Goal: Task Accomplishment & Management: Use online tool/utility

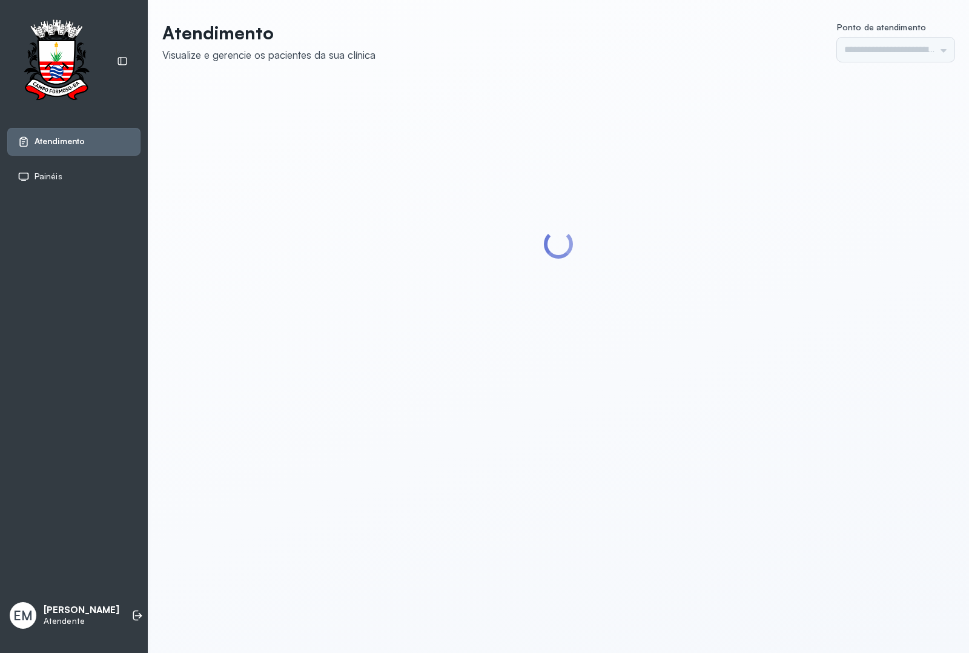
type input "*********"
click at [131, 609] on icon at bounding box center [137, 615] width 12 height 12
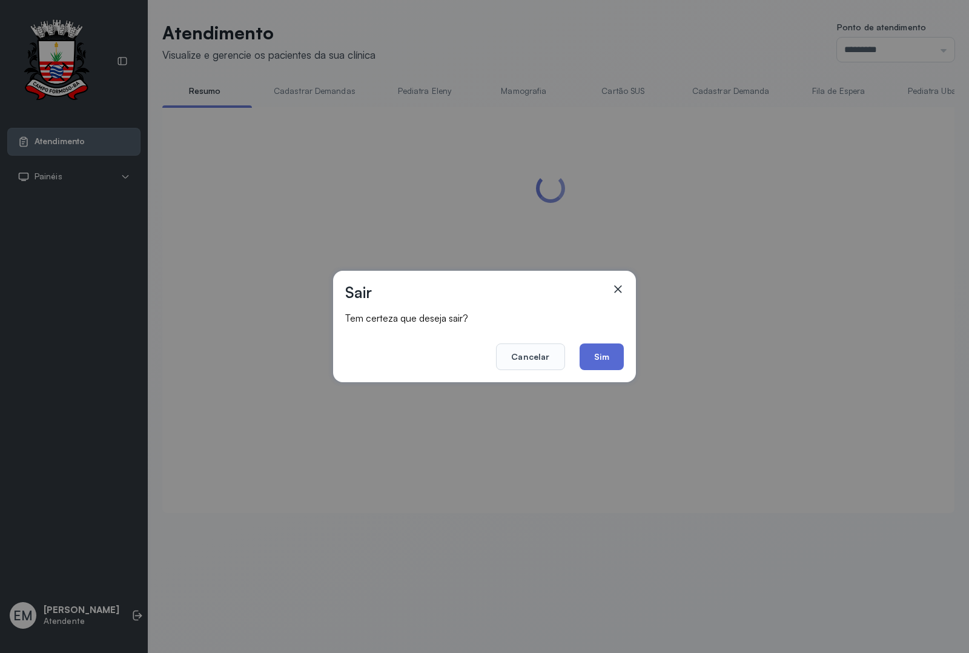
click at [601, 352] on button "Sim" at bounding box center [601, 356] width 44 height 27
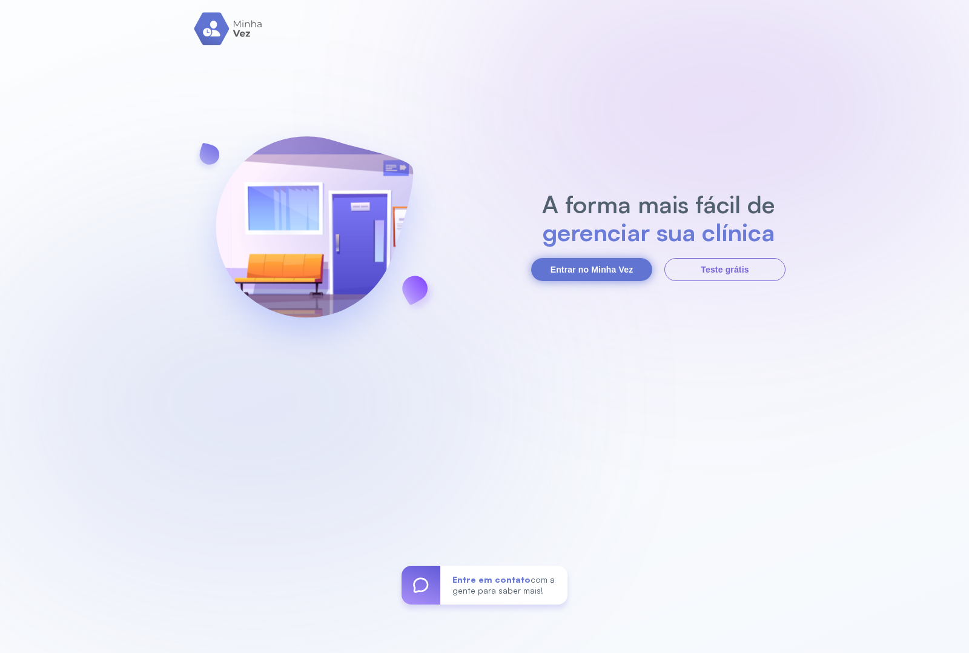
click at [618, 268] on button "Entrar no Minha Vez" at bounding box center [591, 269] width 121 height 23
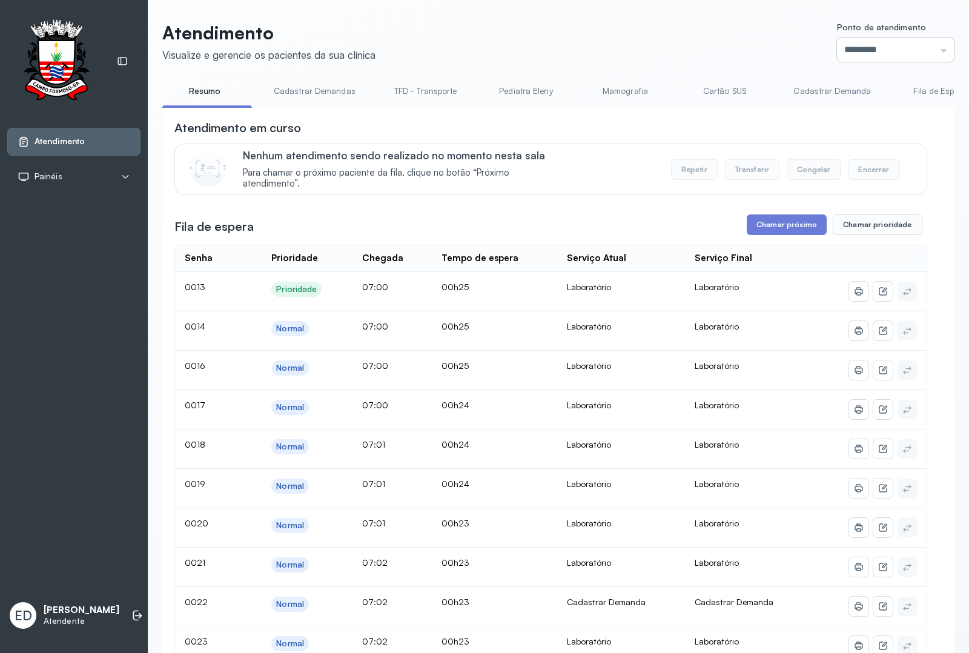
click at [925, 50] on input "*********" at bounding box center [895, 50] width 117 height 24
type input "*********"
click at [595, 34] on header "Atendimento Visualize e gerencie os pacientes da sua clínica Ponto de atendimen…" at bounding box center [558, 42] width 792 height 40
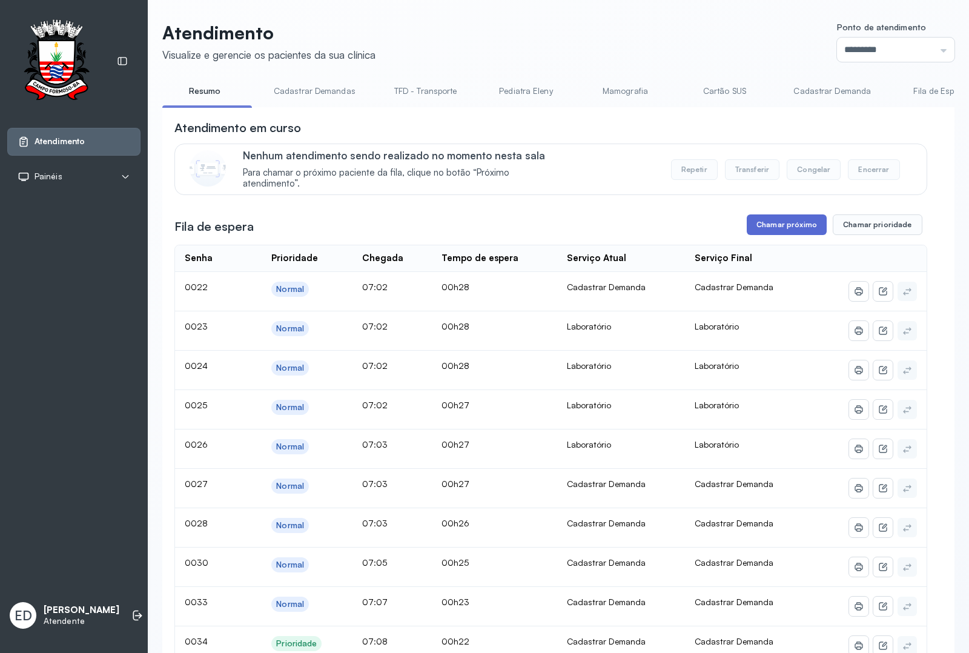
click at [767, 233] on button "Chamar próximo" at bounding box center [787, 224] width 80 height 21
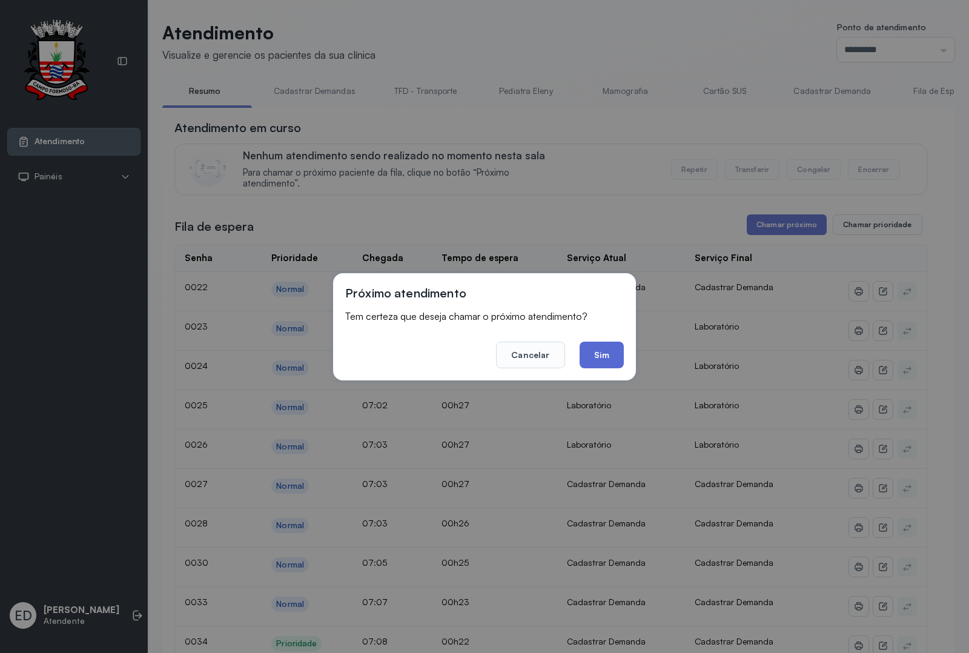
click at [606, 349] on button "Sim" at bounding box center [601, 354] width 44 height 27
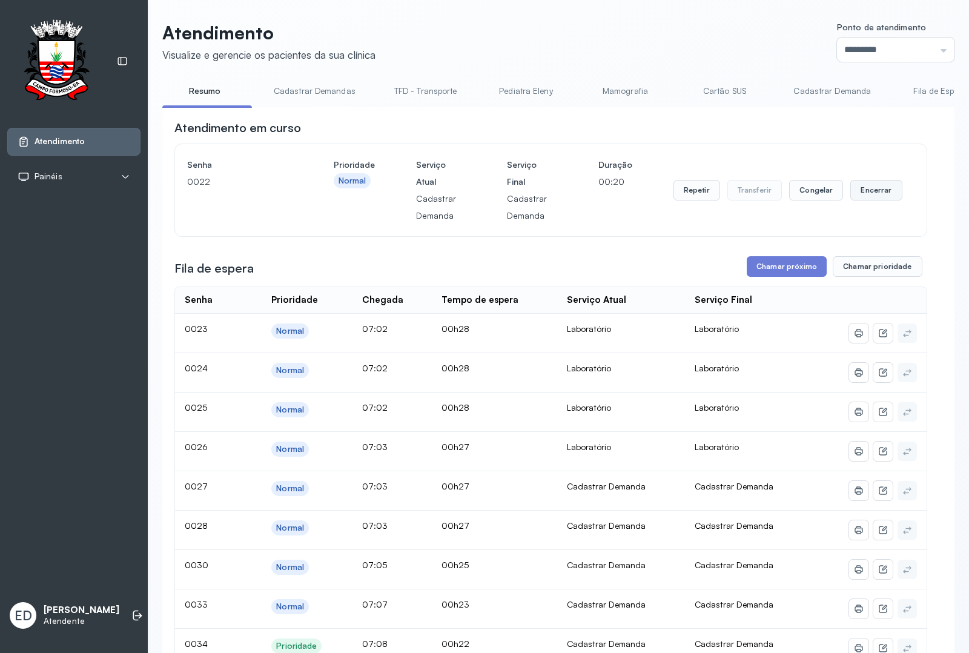
click at [857, 191] on button "Encerrar" at bounding box center [875, 190] width 51 height 21
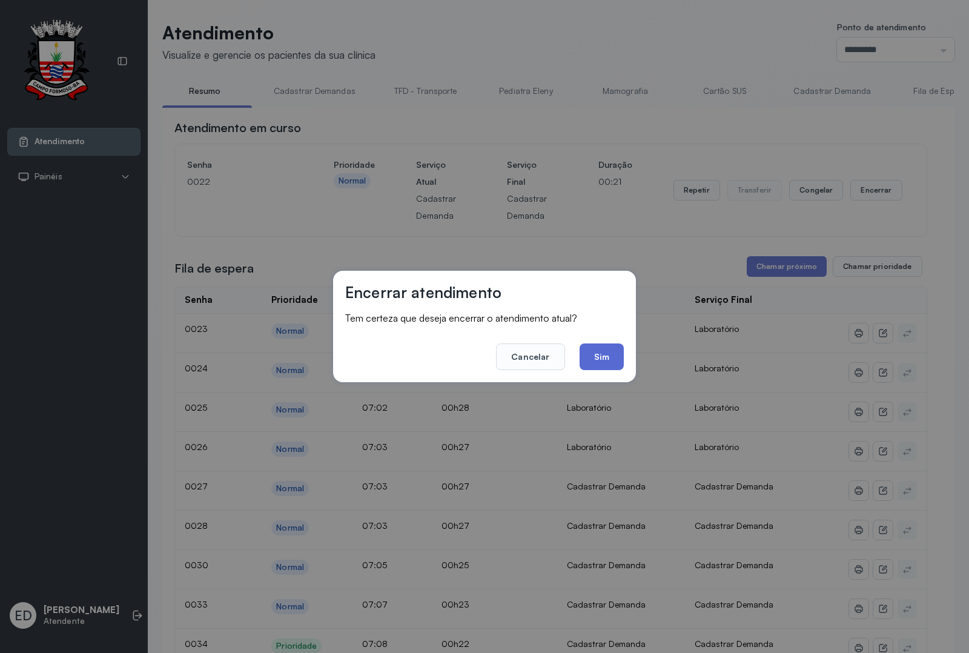
click at [613, 355] on button "Sim" at bounding box center [601, 356] width 44 height 27
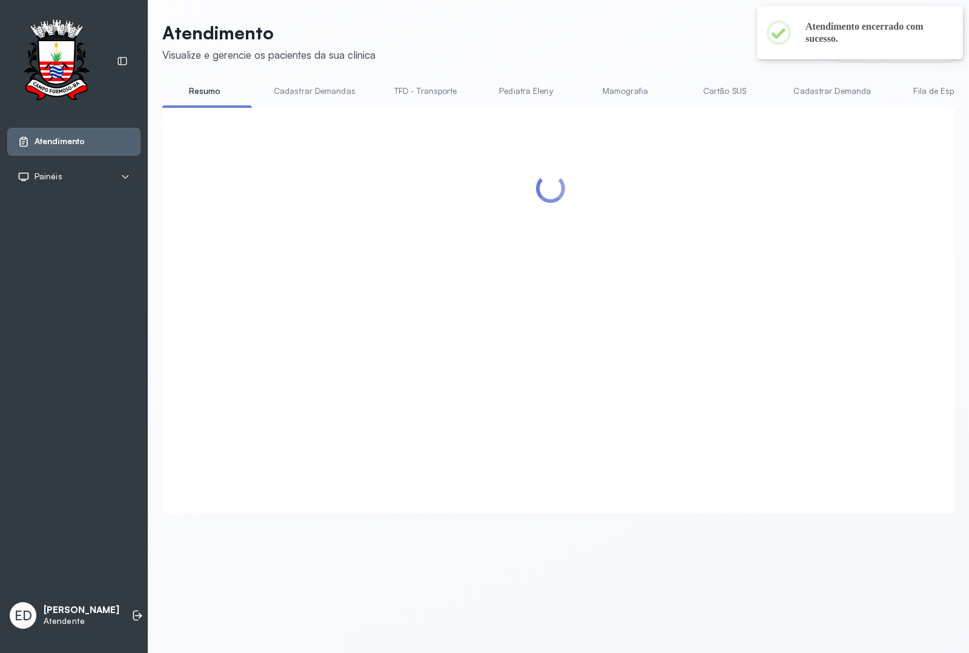
click at [785, 234] on div at bounding box center [550, 295] width 753 height 352
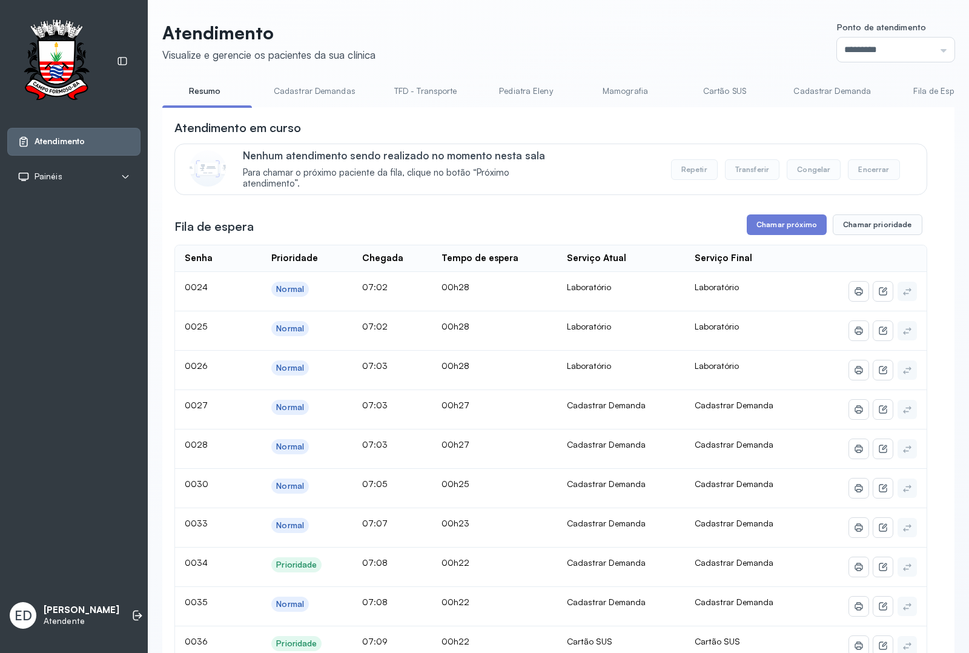
click at [553, 28] on header "Atendimento Visualize e gerencie os pacientes da sua clínica Ponto de atendimen…" at bounding box center [558, 42] width 792 height 40
click at [625, 33] on header "Atendimento Visualize e gerencie os pacientes da sua clínica Ponto de atendimen…" at bounding box center [558, 42] width 792 height 40
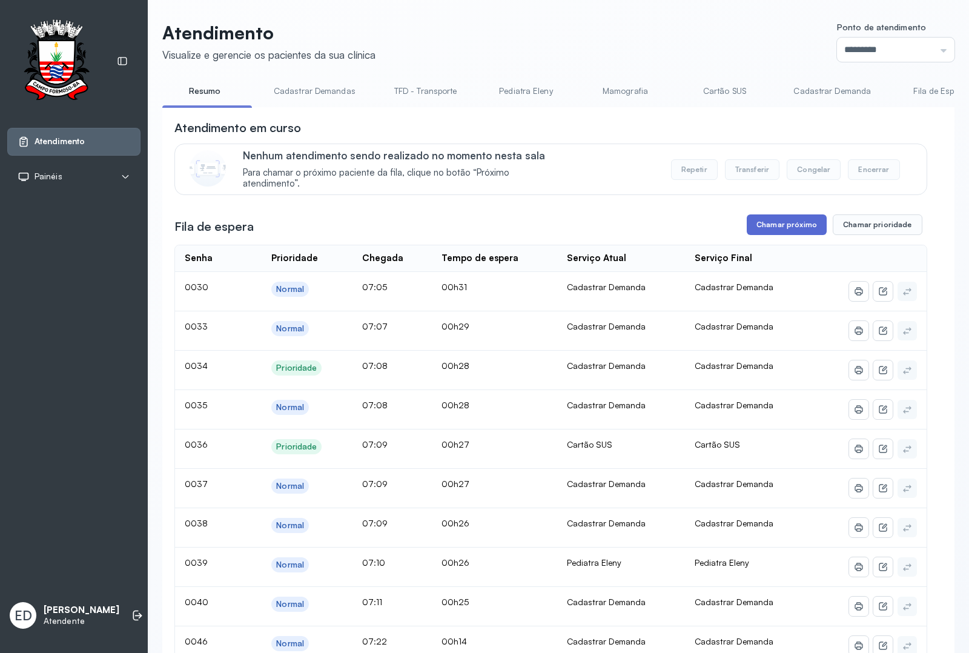
click at [789, 235] on button "Chamar próximo" at bounding box center [787, 224] width 80 height 21
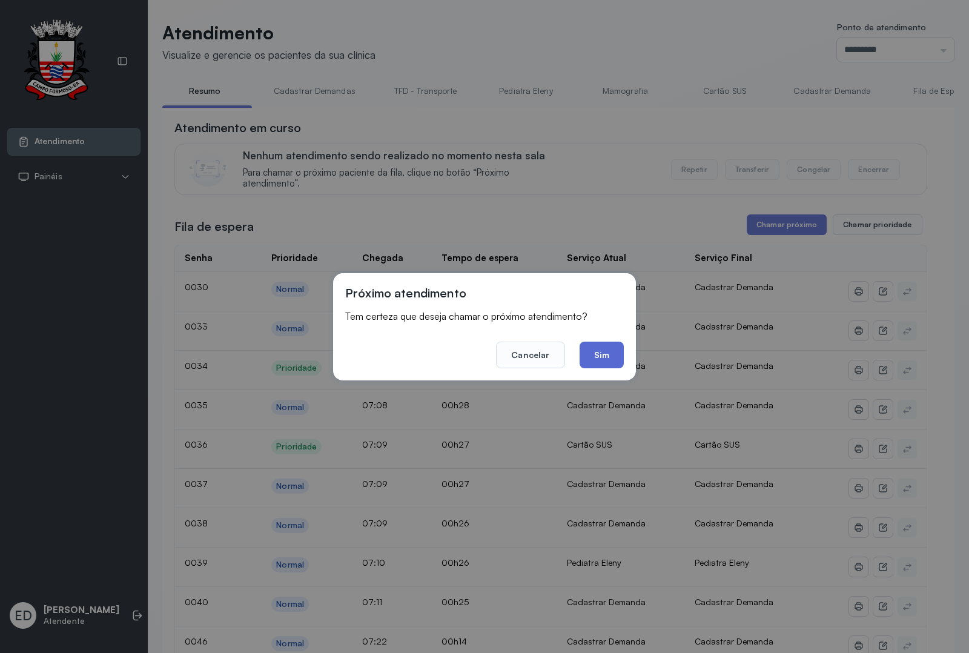
click at [612, 354] on button "Sim" at bounding box center [601, 354] width 44 height 27
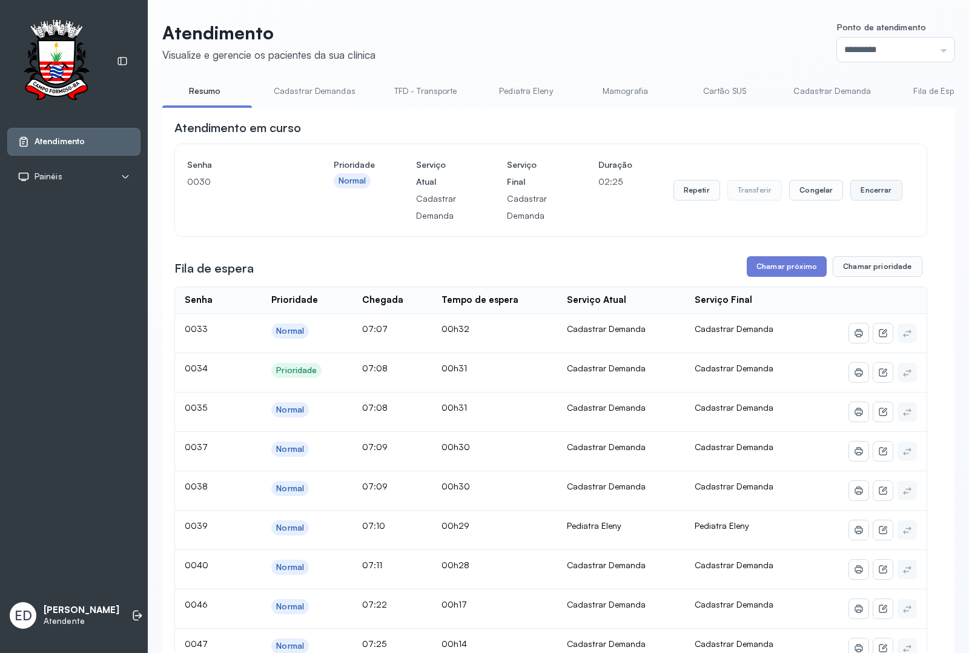
click at [865, 194] on button "Encerrar" at bounding box center [875, 190] width 51 height 21
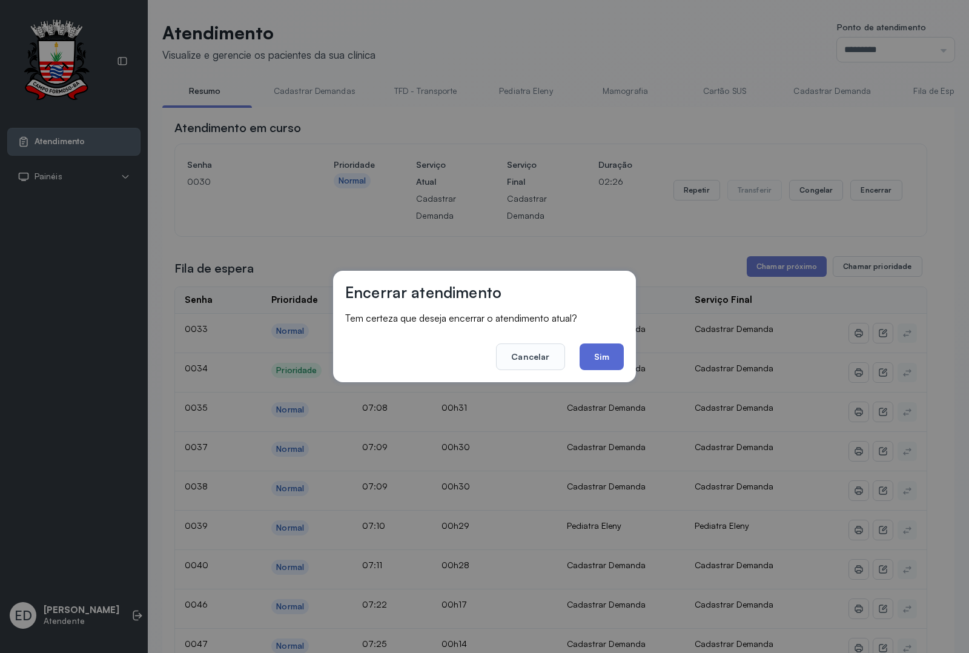
click at [605, 351] on button "Sim" at bounding box center [601, 356] width 44 height 27
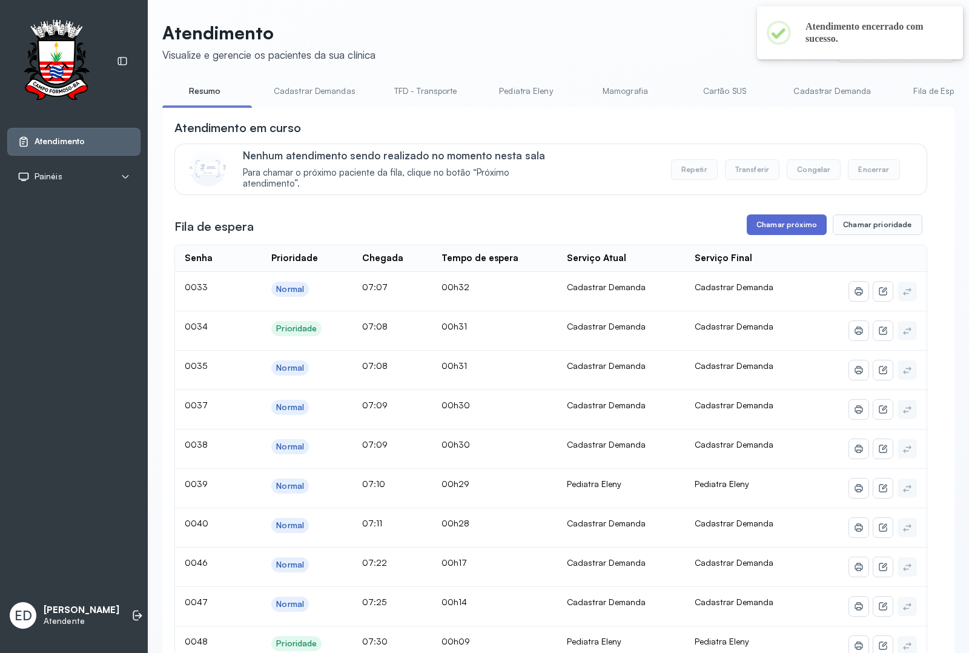
click at [784, 222] on button "Chamar próximo" at bounding box center [787, 224] width 80 height 21
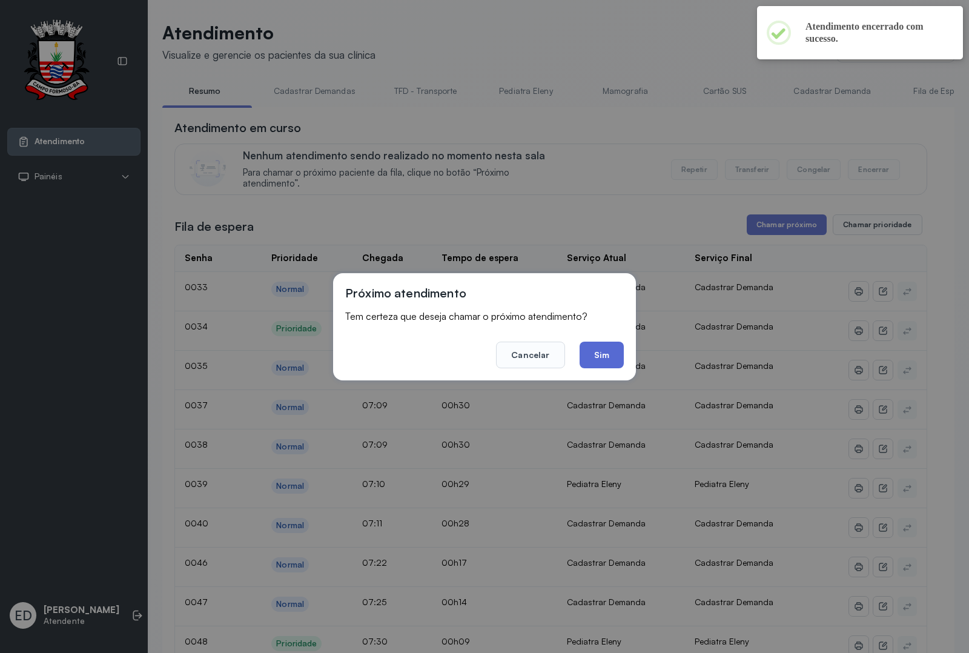
click at [601, 351] on button "Sim" at bounding box center [601, 354] width 44 height 27
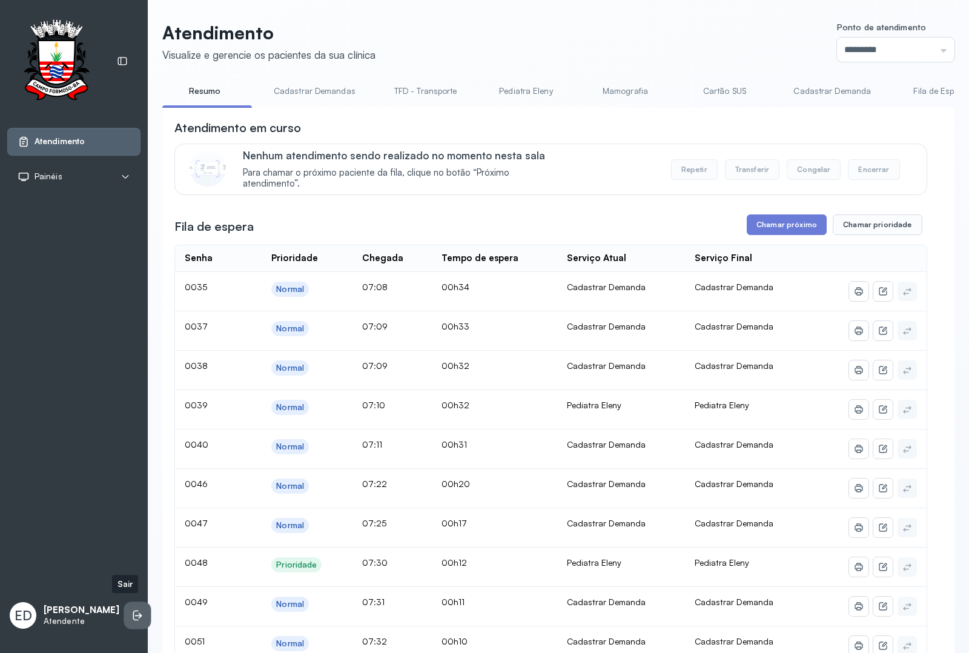
click at [131, 609] on icon at bounding box center [137, 615] width 12 height 12
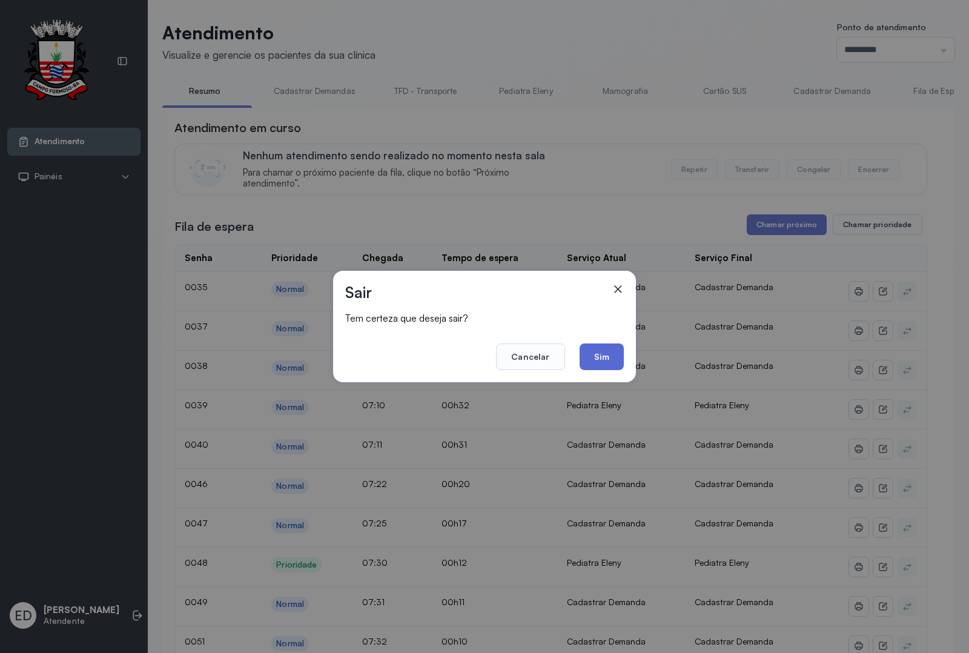
click at [604, 359] on button "Sim" at bounding box center [601, 356] width 44 height 27
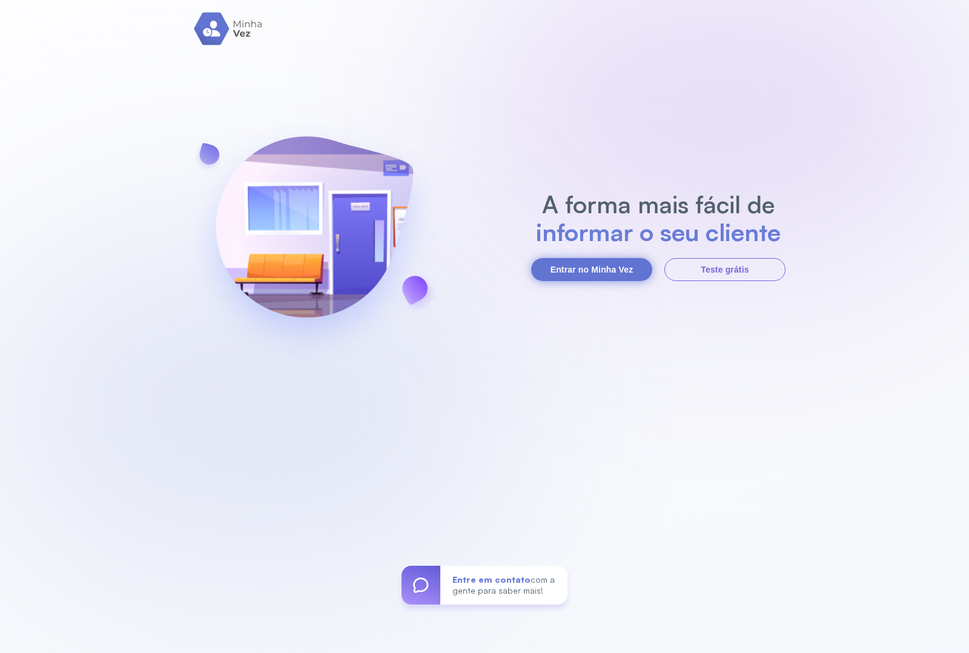
click at [584, 268] on button "Entrar no Minha Vez" at bounding box center [591, 269] width 121 height 23
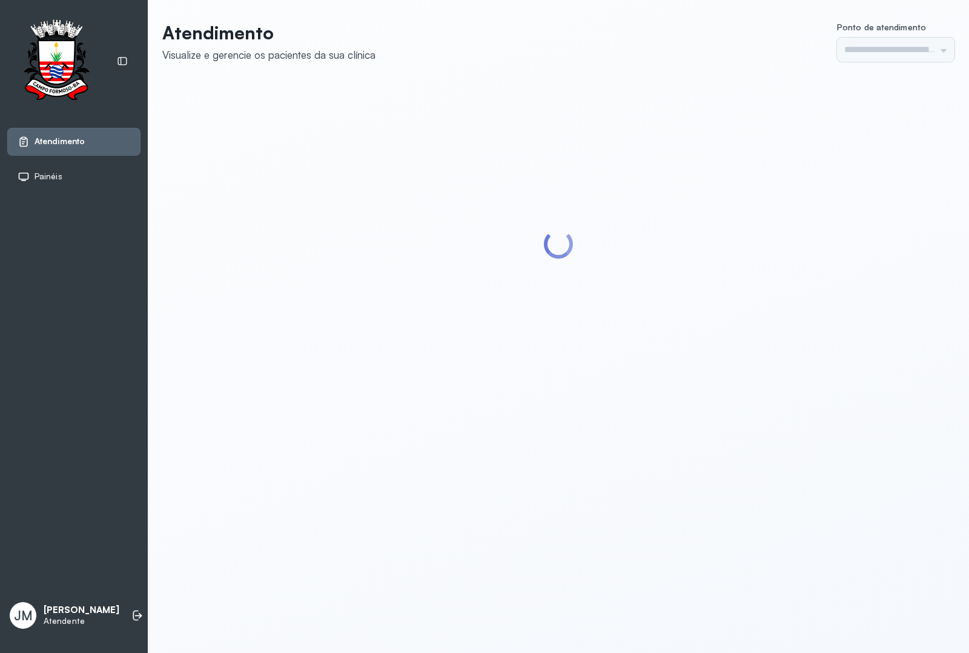
type input "*********"
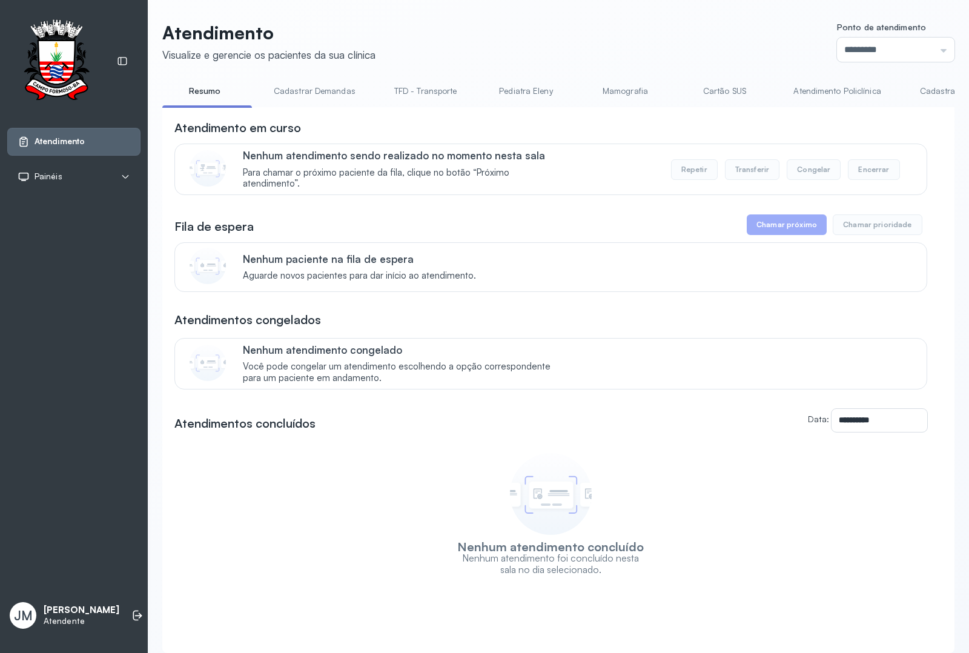
click at [203, 85] on link "Resumo" at bounding box center [204, 91] width 85 height 20
click at [437, 86] on link "TFD - Transporte" at bounding box center [425, 91] width 87 height 20
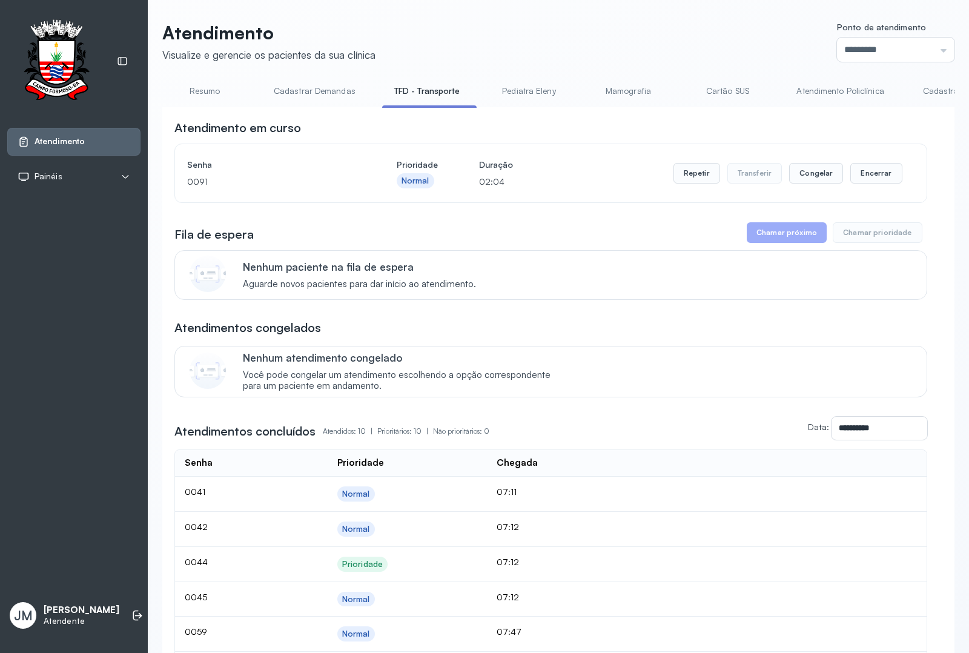
click at [301, 86] on link "Cadastrar Demandas" at bounding box center [315, 91] width 106 height 20
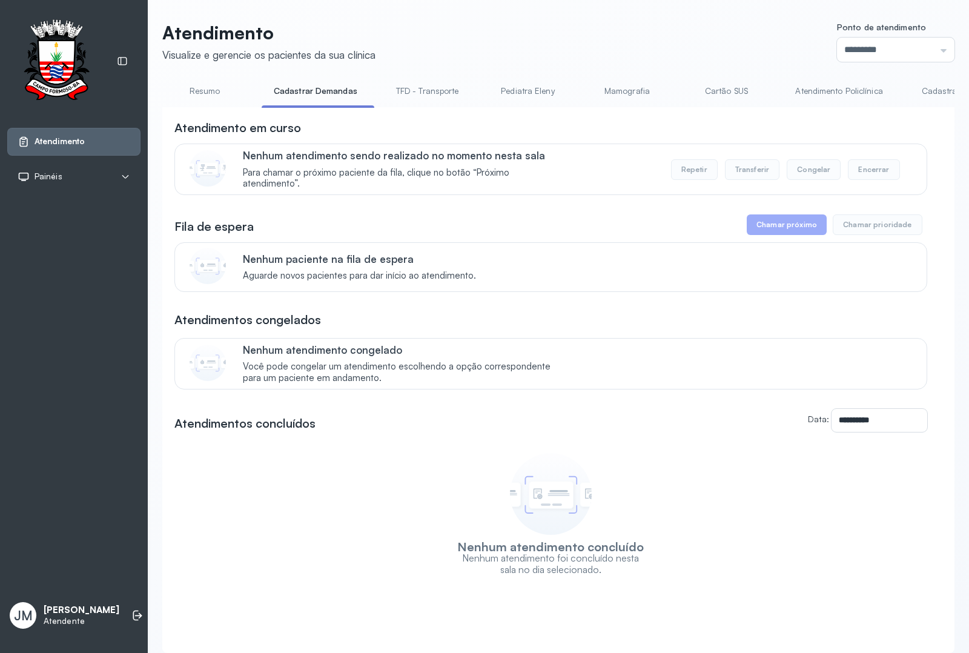
click at [943, 90] on div "**********" at bounding box center [558, 343] width 821 height 687
click at [930, 88] on link "Cadastrar Demanda" at bounding box center [960, 91] width 102 height 20
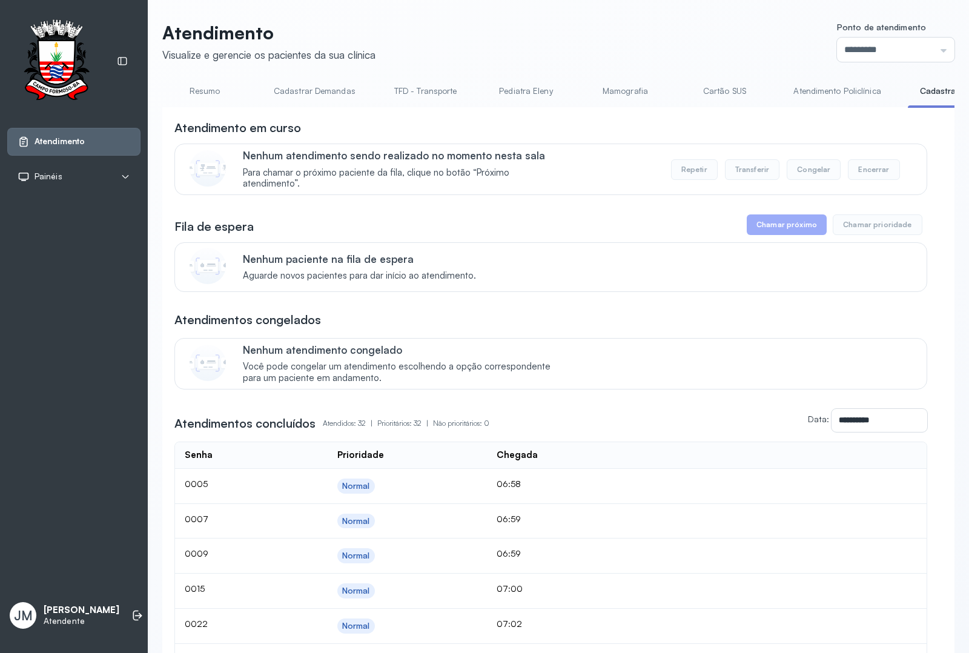
click at [204, 86] on link "Resumo" at bounding box center [204, 91] width 85 height 20
